Goal: Find specific page/section: Find specific page/section

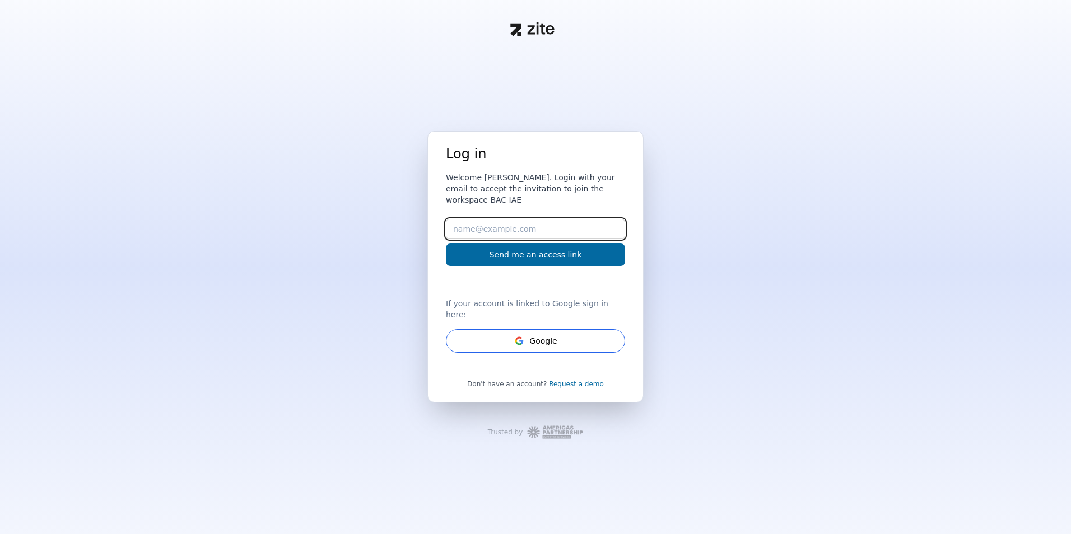
click at [470, 230] on input "Email" at bounding box center [535, 229] width 179 height 20
type input "[EMAIL_ADDRESS][DOMAIN_NAME]"
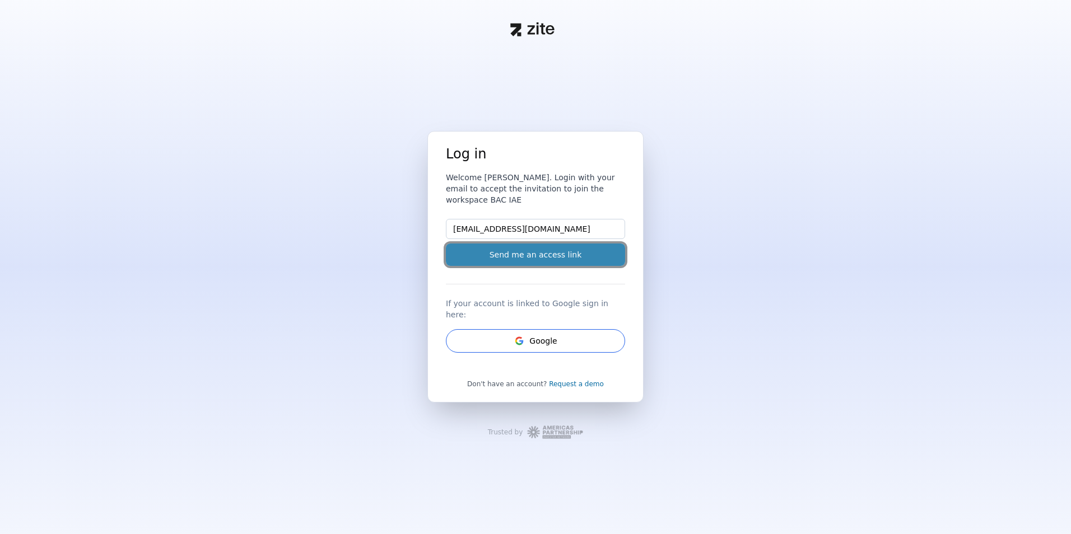
click at [505, 255] on button "Send me an access link" at bounding box center [535, 255] width 179 height 22
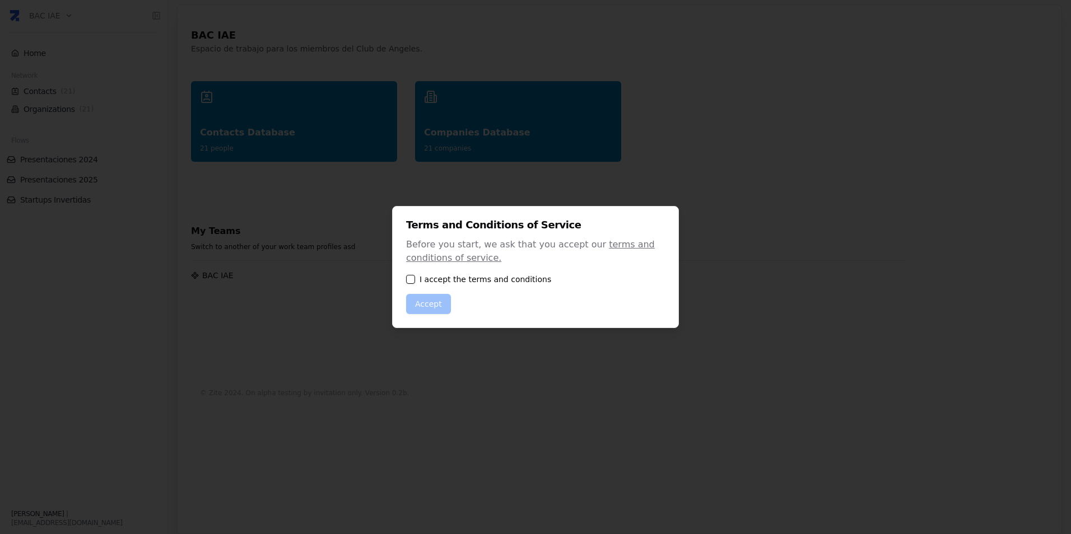
click at [406, 277] on div "Terms and Conditions of Service Before you start, we ask that you accept our te…" at bounding box center [535, 267] width 287 height 122
click at [409, 281] on button "button" at bounding box center [410, 279] width 9 height 9
click at [422, 297] on button "Accept" at bounding box center [428, 304] width 45 height 20
click at [432, 305] on button "Accept" at bounding box center [428, 304] width 45 height 20
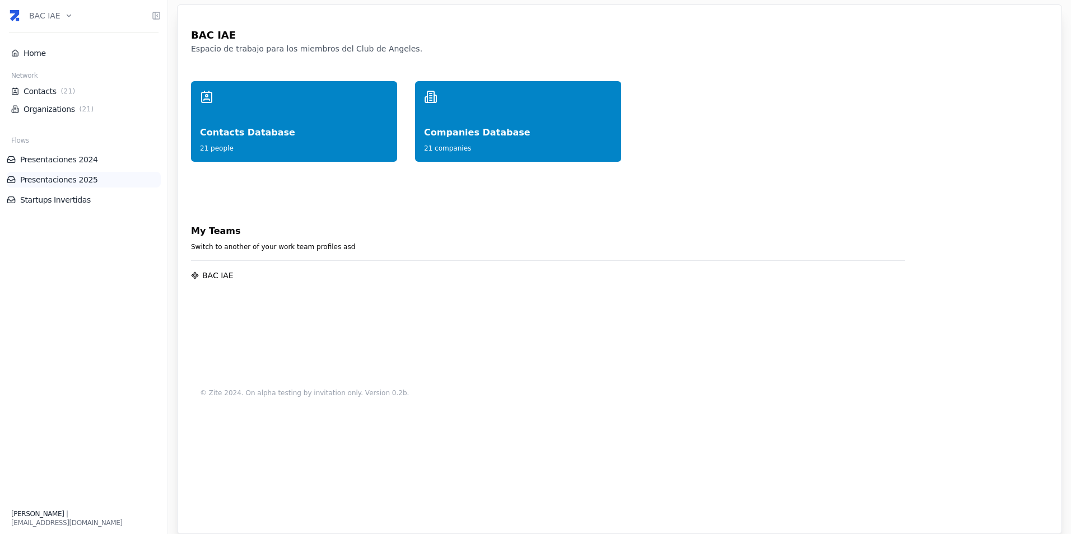
click at [40, 175] on link "Presentaciones 2025" at bounding box center [84, 179] width 154 height 11
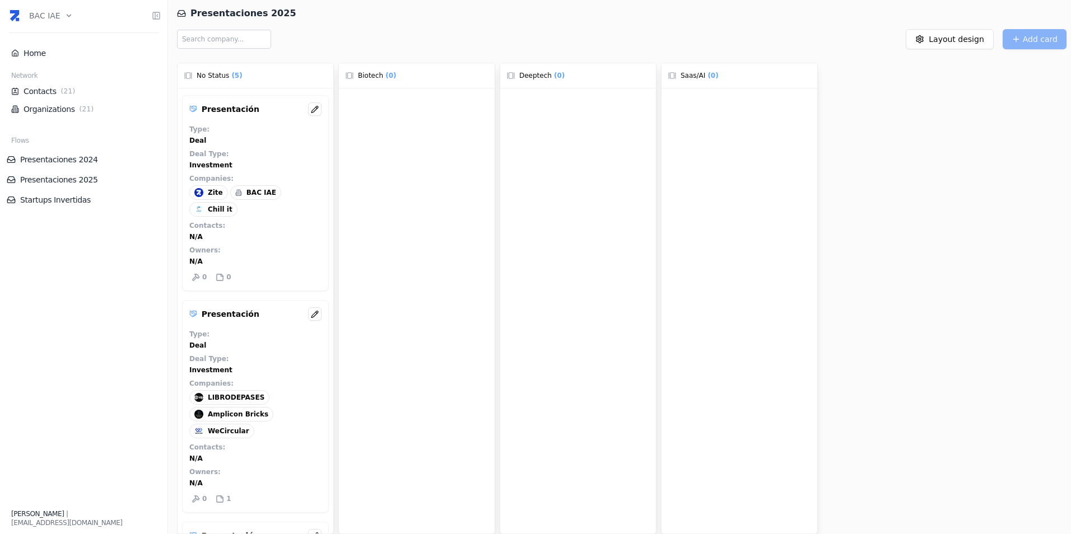
drag, startPoint x: 1039, startPoint y: 81, endPoint x: 1018, endPoint y: 21, distance: 63.6
click at [1039, 78] on div "No Status ( 5 ) Presentación Type : Deal Deal Type : Investment Companies : Zit…" at bounding box center [624, 296] width 894 height 476
click at [41, 181] on link "Presentaciones 2025" at bounding box center [84, 179] width 154 height 11
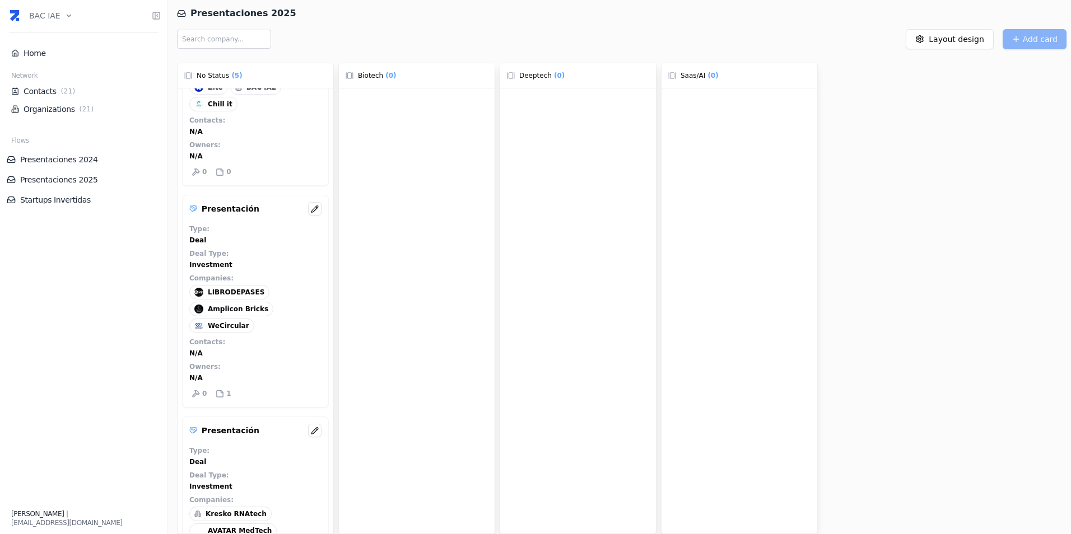
scroll to position [112, 0]
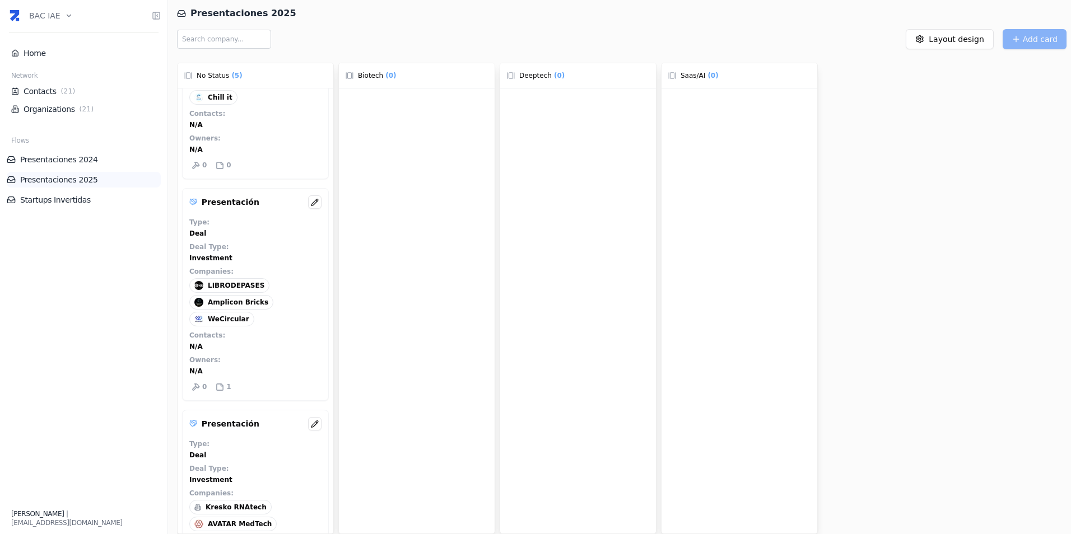
click at [43, 182] on link "Presentaciones 2025" at bounding box center [84, 179] width 154 height 11
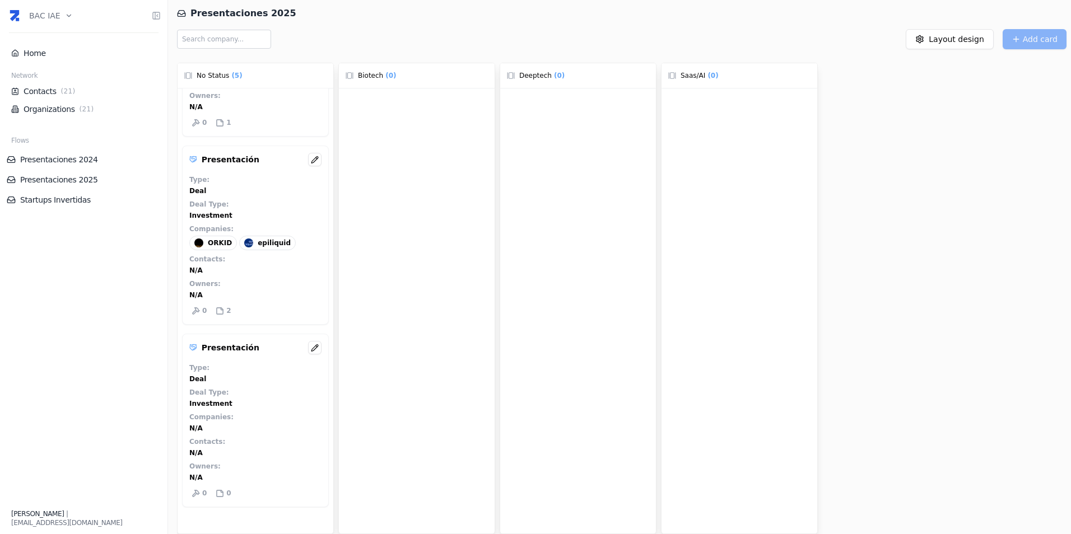
scroll to position [616, 0]
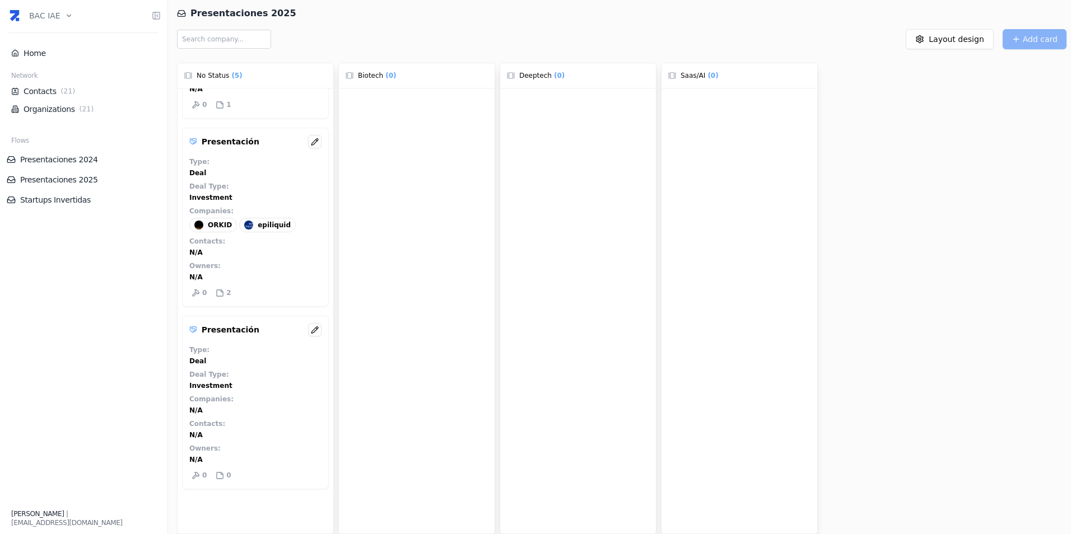
click at [223, 145] on p "Presentación" at bounding box center [231, 141] width 58 height 11
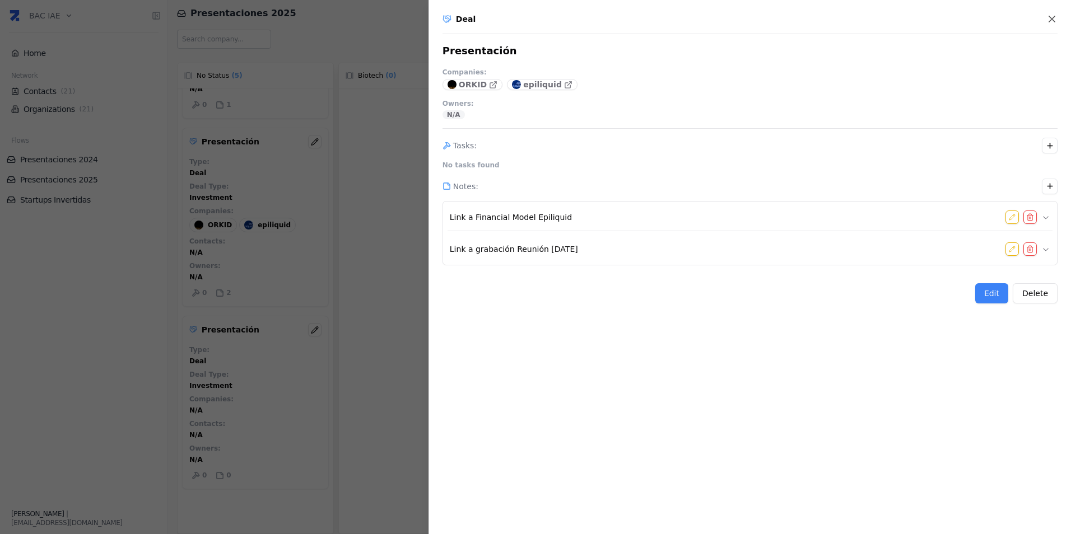
click at [244, 413] on div at bounding box center [535, 267] width 1071 height 534
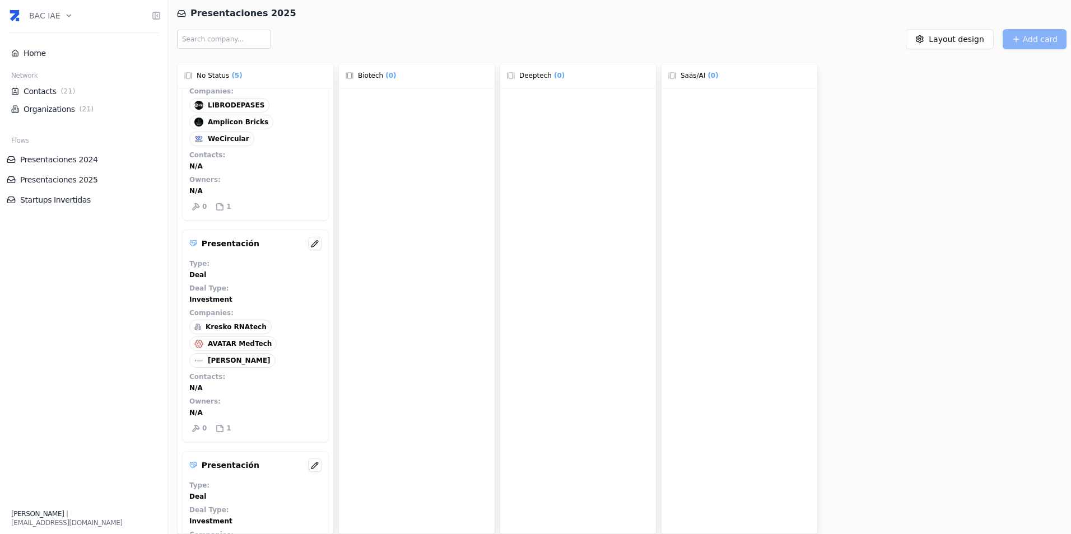
scroll to position [273, 0]
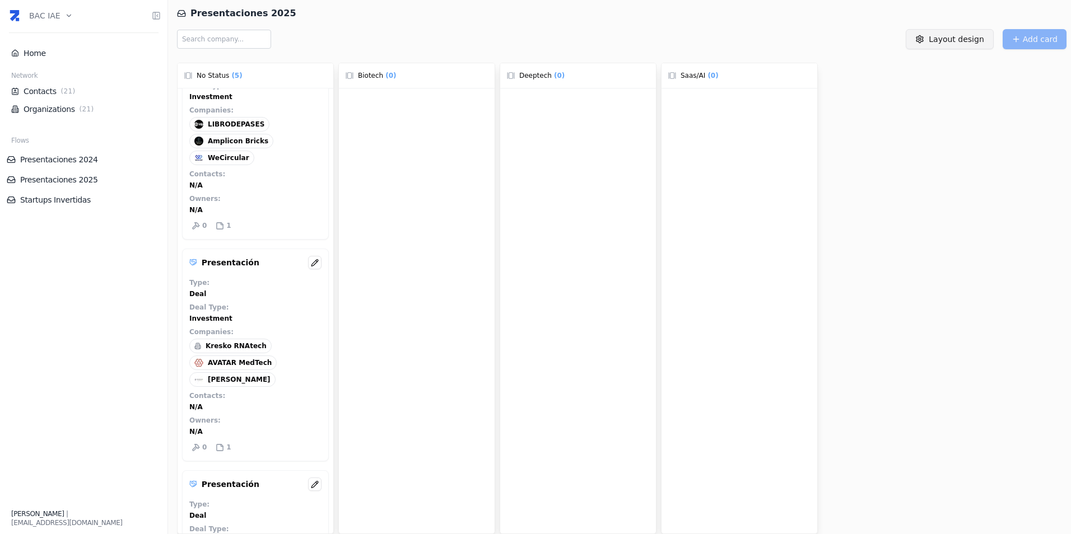
click at [963, 44] on html "BAC IAE Home Network Contacts ( 21 ) Organizations ( 21 ) Flows Presentaciones …" at bounding box center [535, 267] width 1071 height 534
click at [933, 124] on div "2025" at bounding box center [959, 122] width 93 height 18
